Goal: Check status: Check status

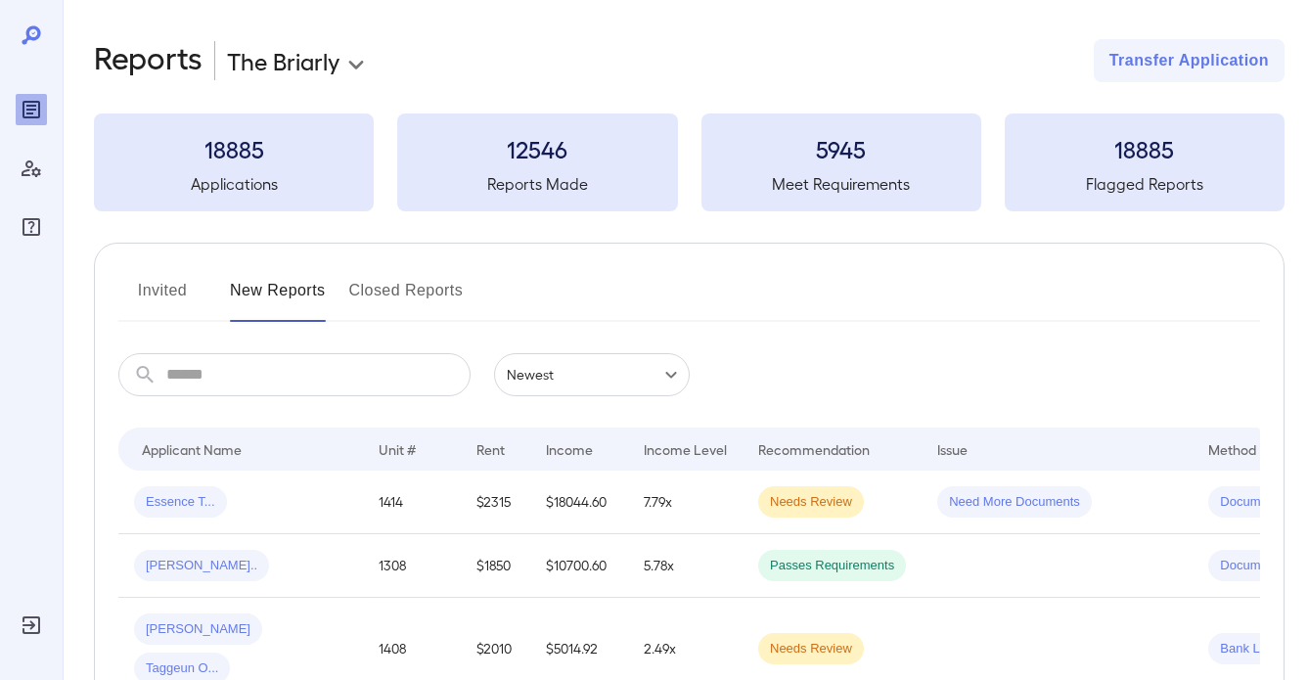
scroll to position [391, 0]
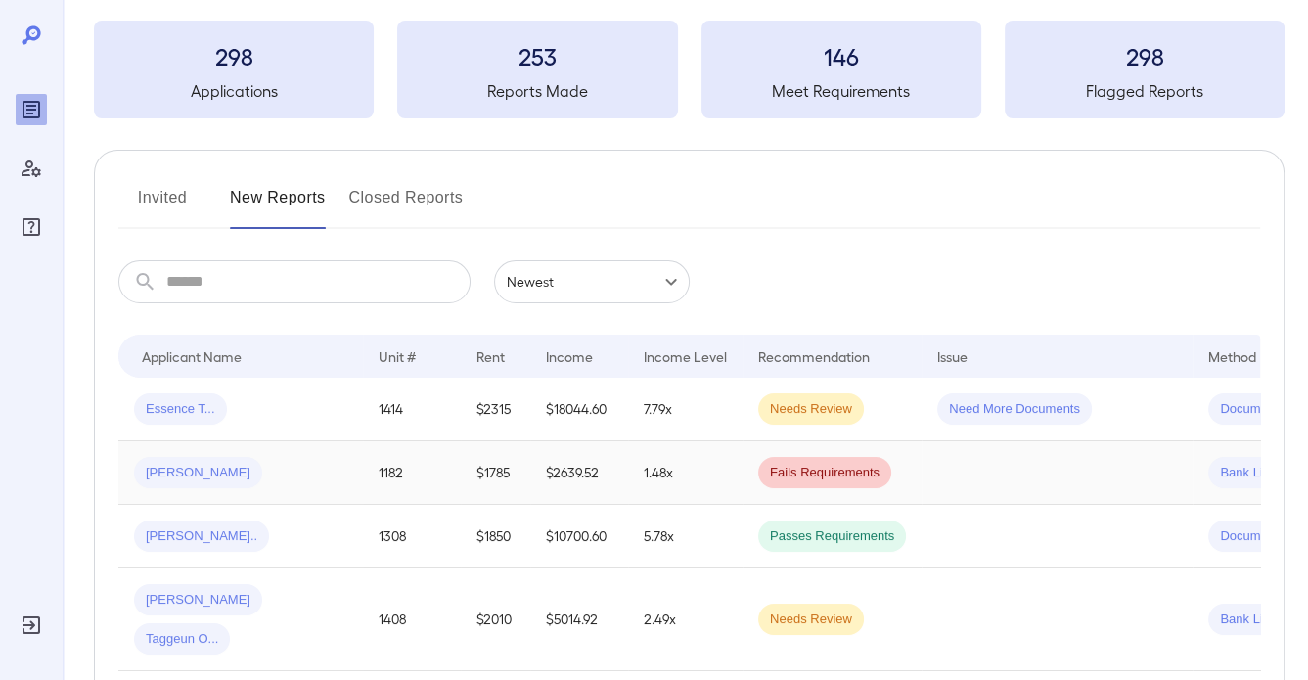
scroll to position [196, 0]
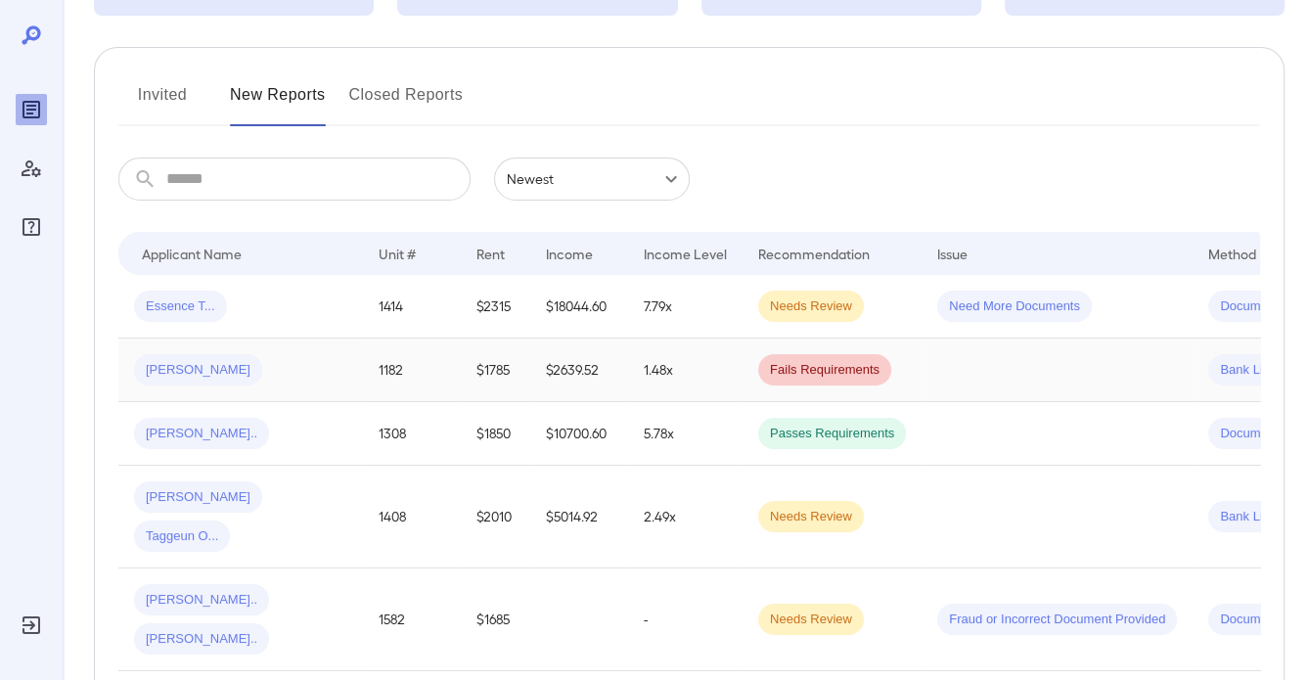
click at [668, 363] on td "1.48x" at bounding box center [685, 371] width 114 height 64
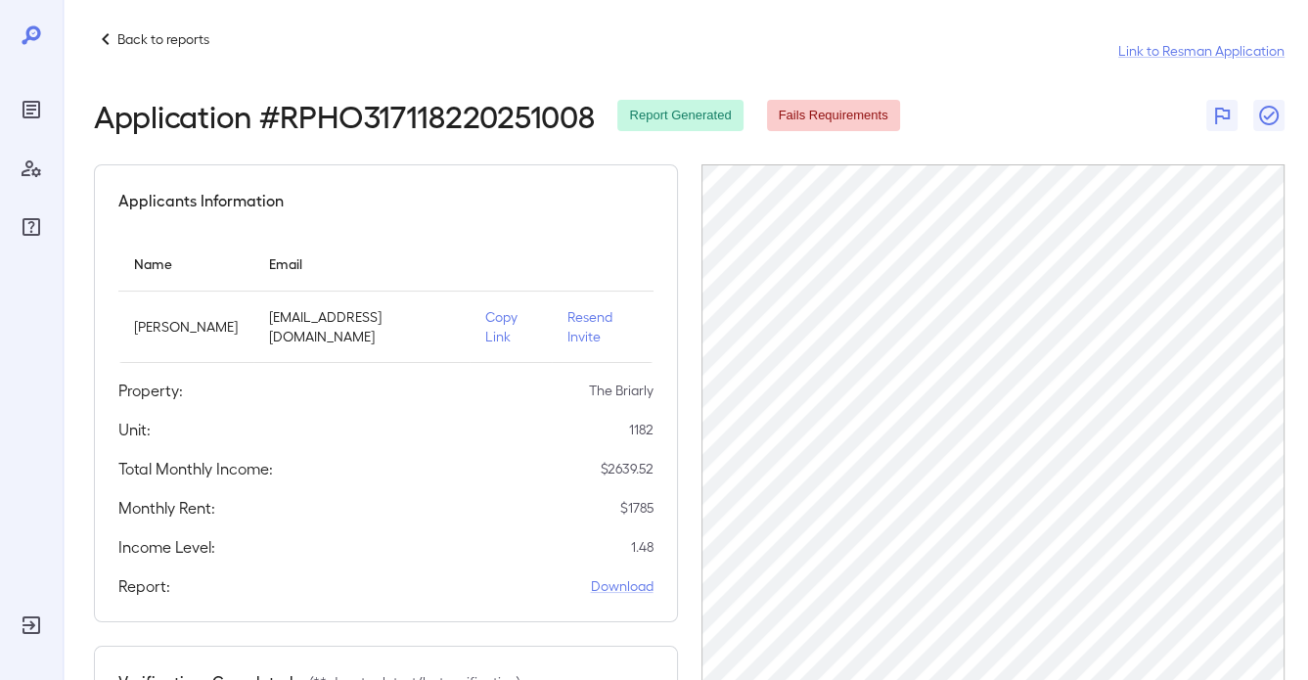
scroll to position [7, 0]
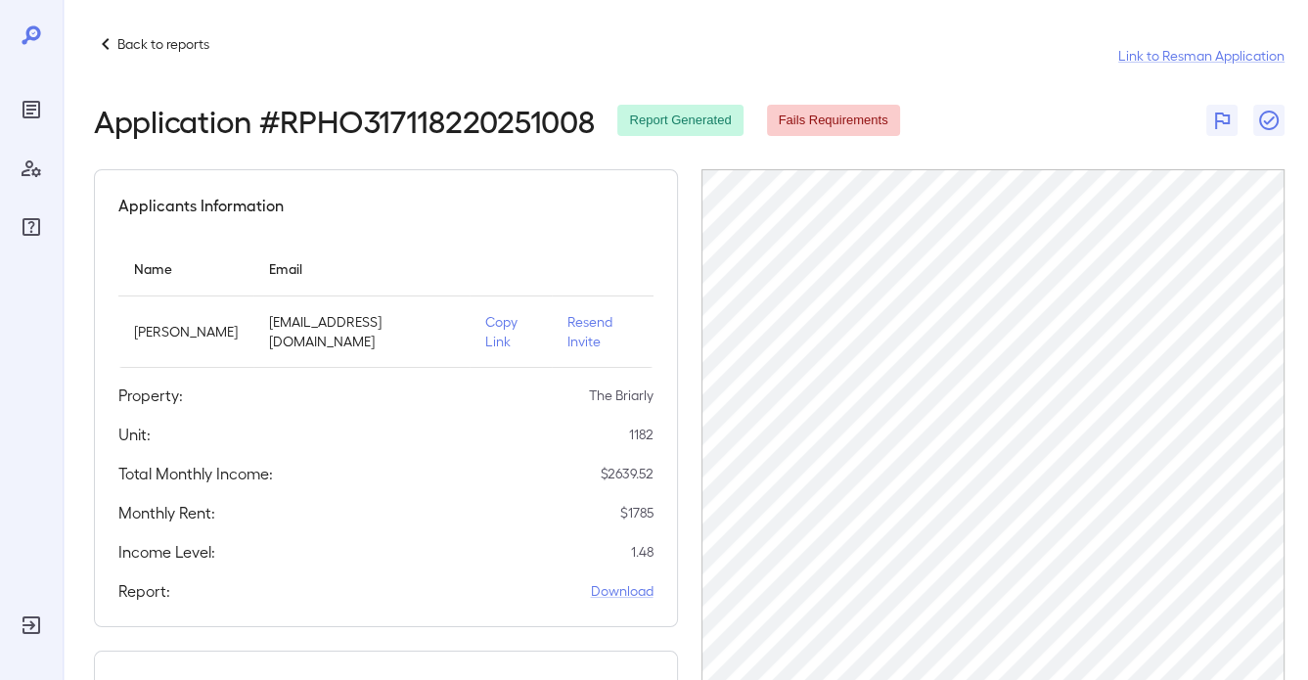
click at [20, 104] on icon "Reports" at bounding box center [31, 109] width 23 height 23
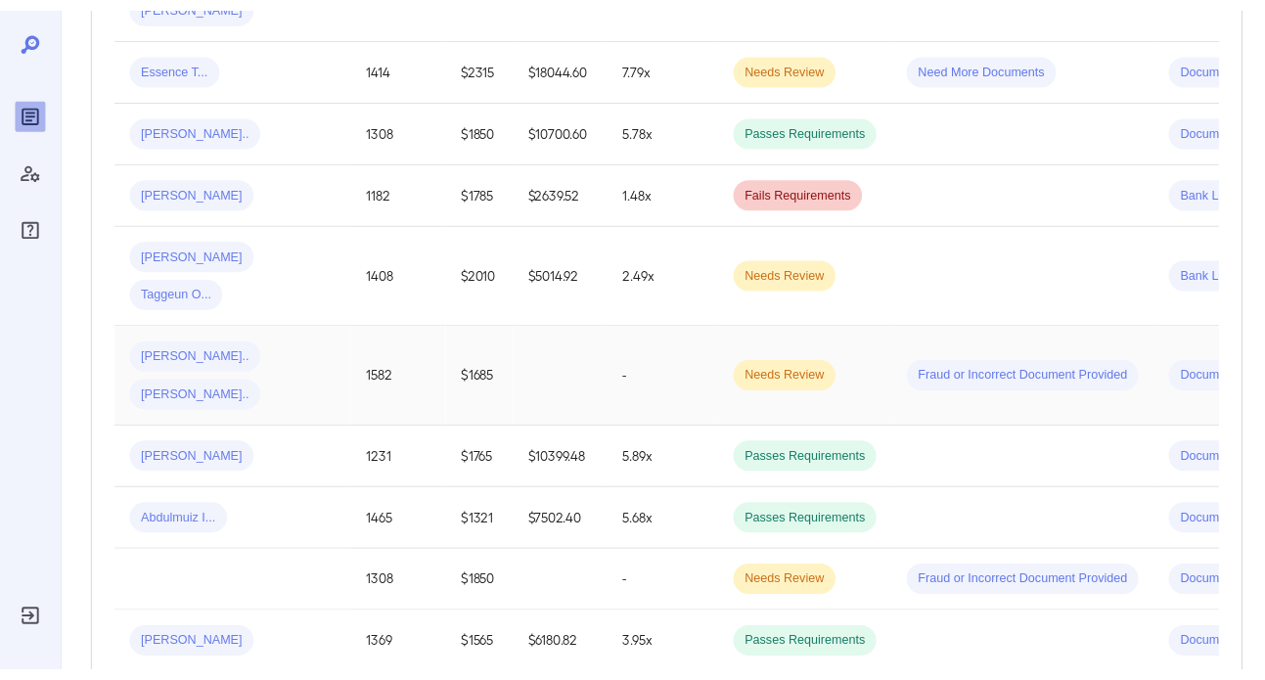
scroll to position [398, 0]
